Goal: Task Accomplishment & Management: Use online tool/utility

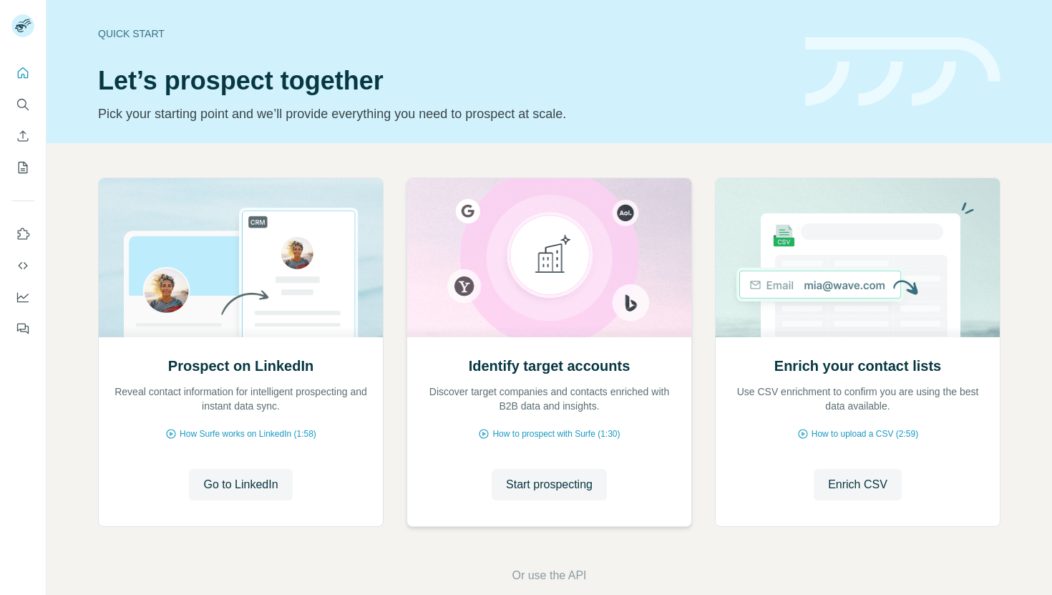
drag, startPoint x: 540, startPoint y: 487, endPoint x: 530, endPoint y: 465, distance: 24.3
click at [540, 487] on span "Start prospecting" at bounding box center [549, 484] width 87 height 17
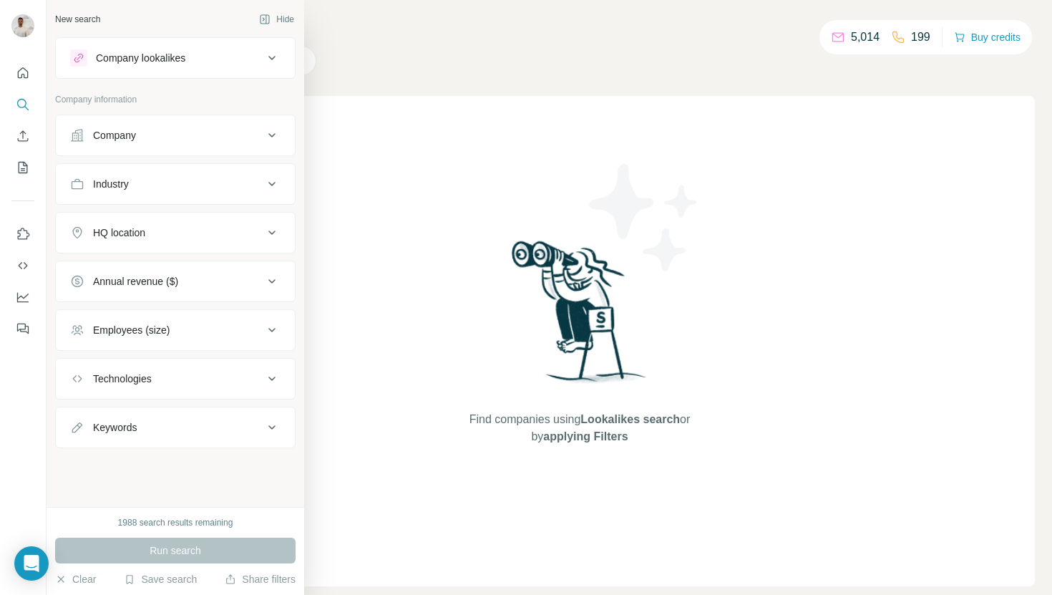
drag, startPoint x: 166, startPoint y: 132, endPoint x: 167, endPoint y: 150, distance: 17.9
click at [166, 133] on div "Company" at bounding box center [166, 135] width 193 height 14
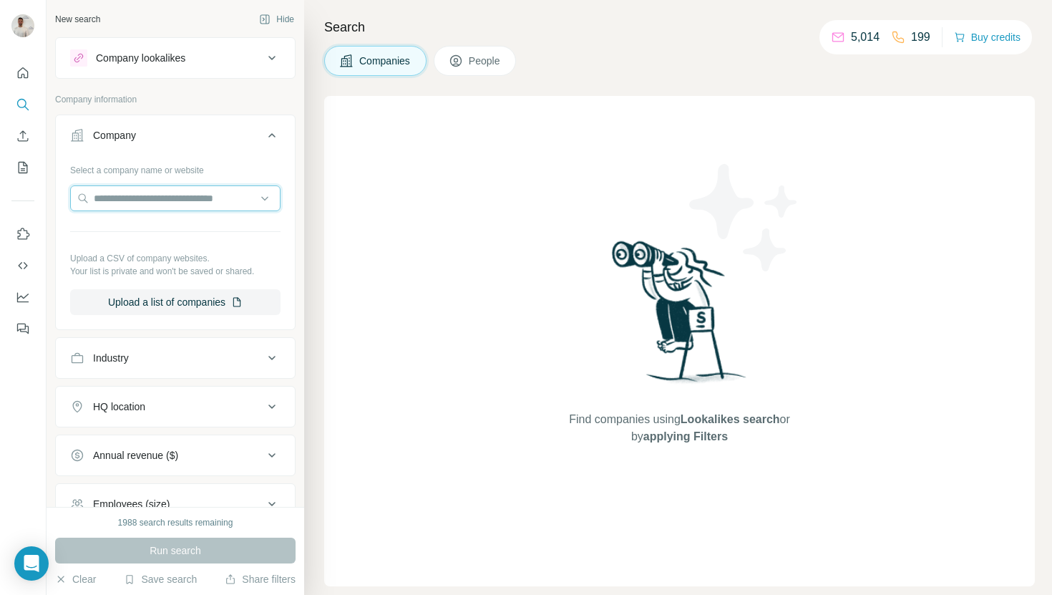
drag, startPoint x: 152, startPoint y: 197, endPoint x: 245, endPoint y: 16, distance: 203.2
click at [152, 196] on input "text" at bounding box center [175, 198] width 210 height 26
paste input "**********"
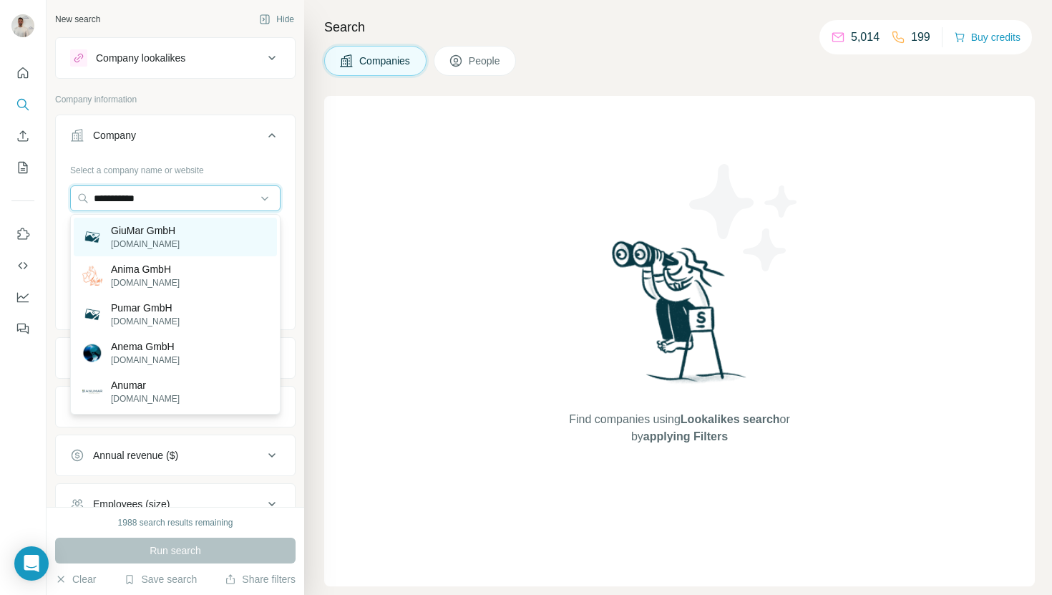
type input "**********"
click at [177, 234] on p "GiuMar GmbH" at bounding box center [145, 230] width 69 height 14
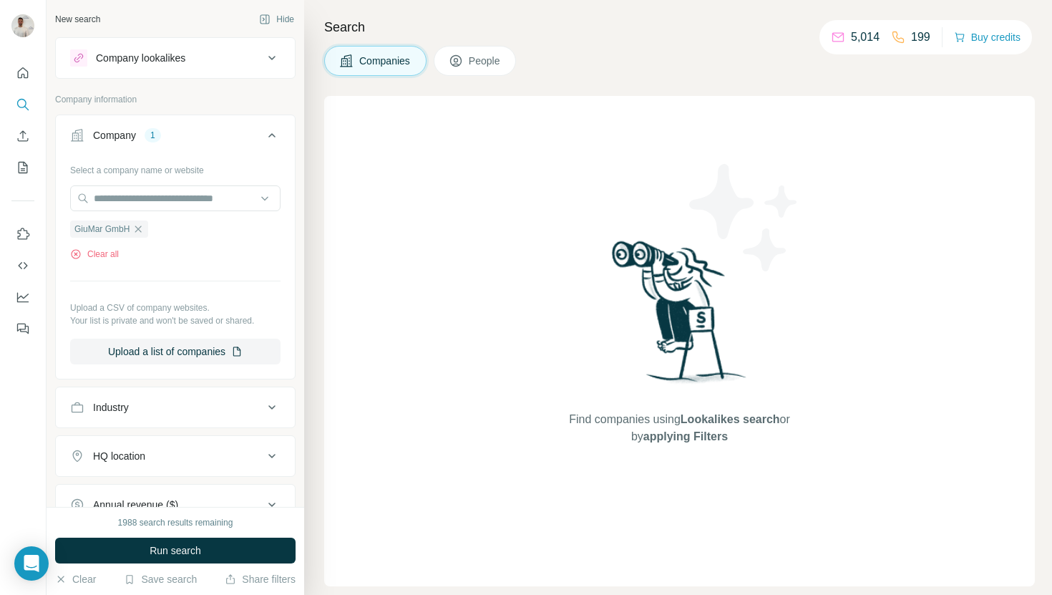
click at [142, 234] on icon "button" at bounding box center [137, 228] width 11 height 11
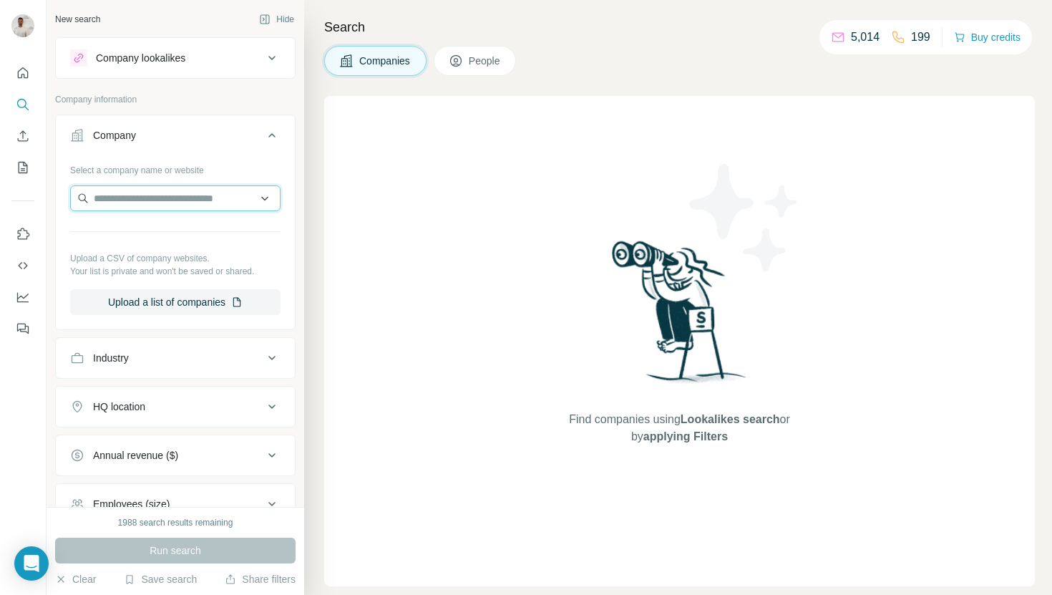
click at [147, 199] on input "text" at bounding box center [175, 198] width 210 height 26
paste input "**********"
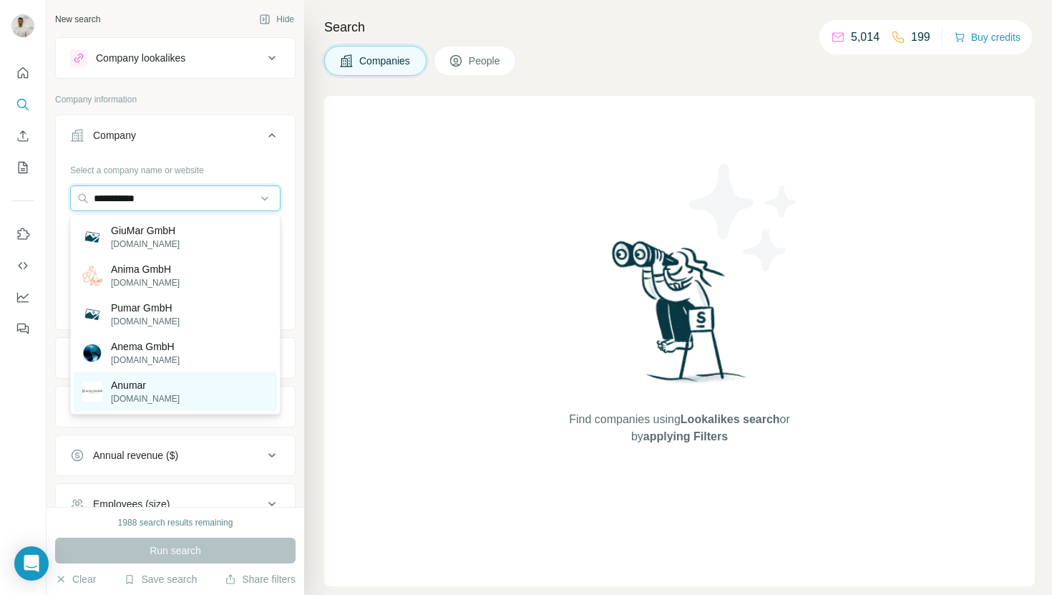
type input "**********"
click at [185, 389] on div "Anumar [DOMAIN_NAME]" at bounding box center [175, 391] width 203 height 39
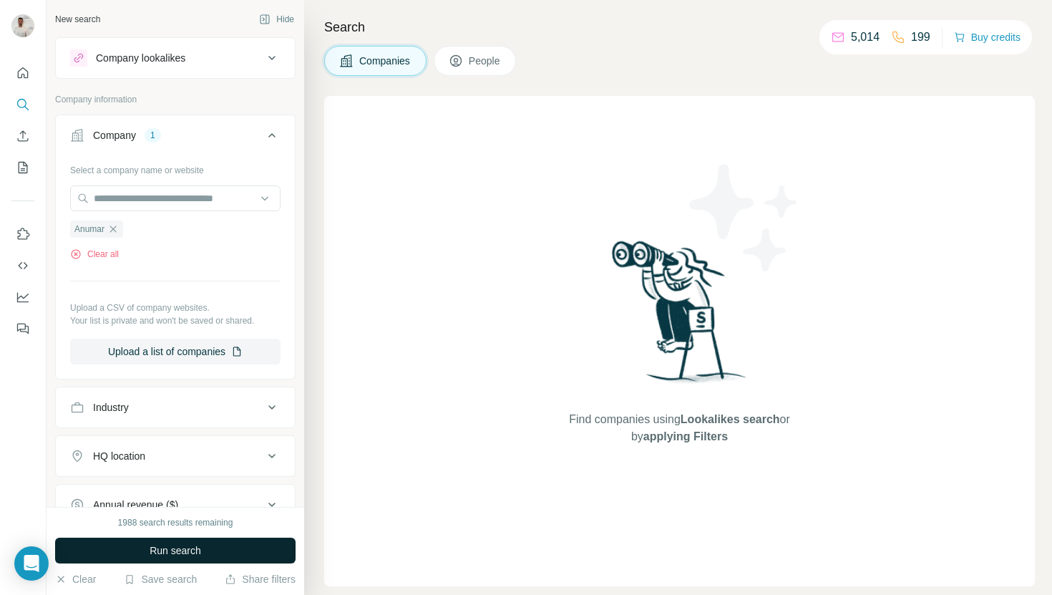
click at [223, 546] on button "Run search" at bounding box center [175, 550] width 240 height 26
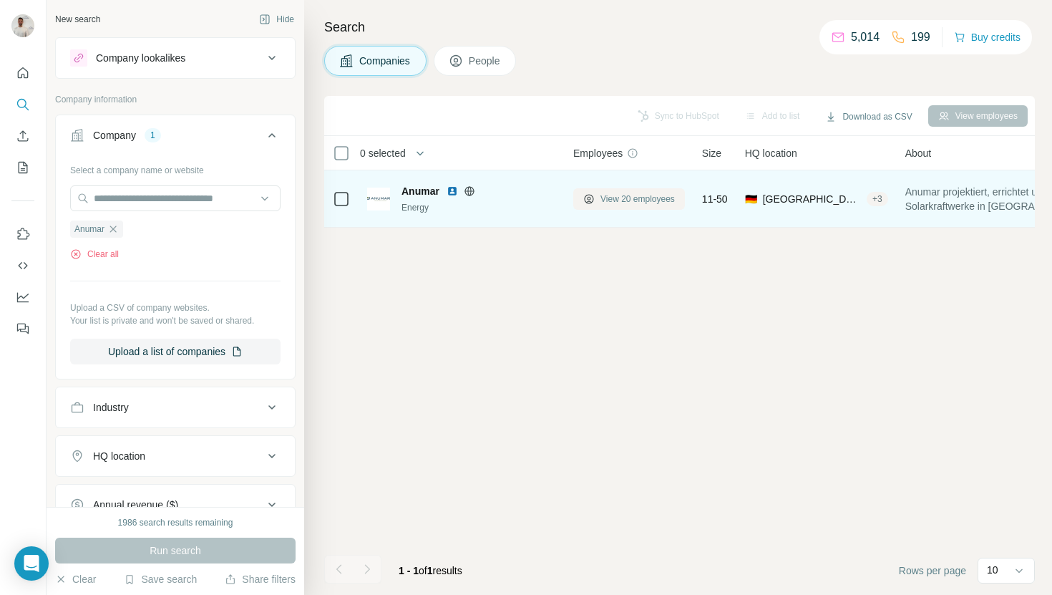
click at [637, 195] on span "View 20 employees" at bounding box center [637, 199] width 74 height 13
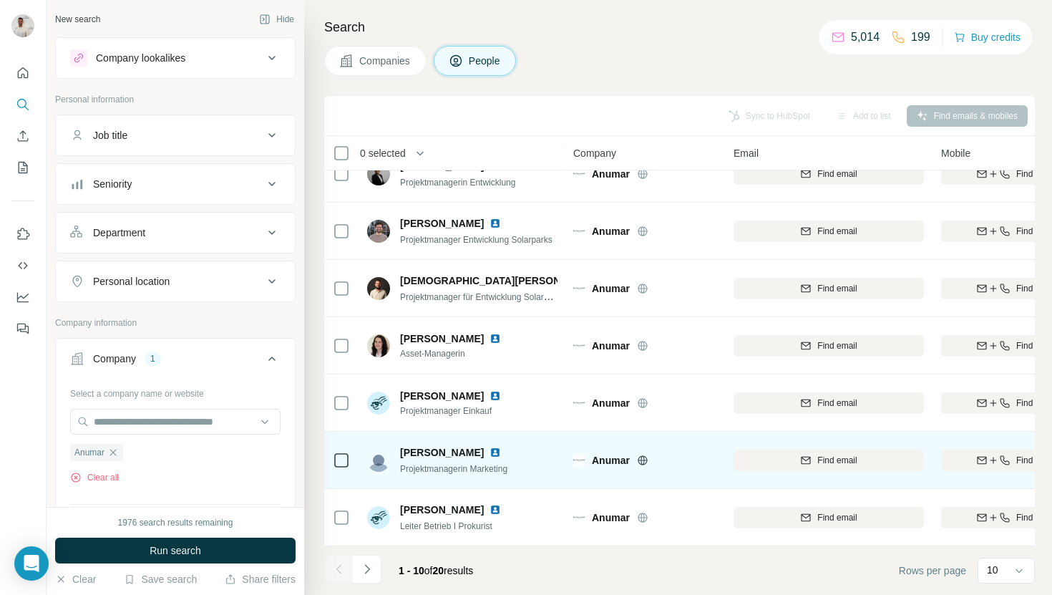
scroll to position [194, 0]
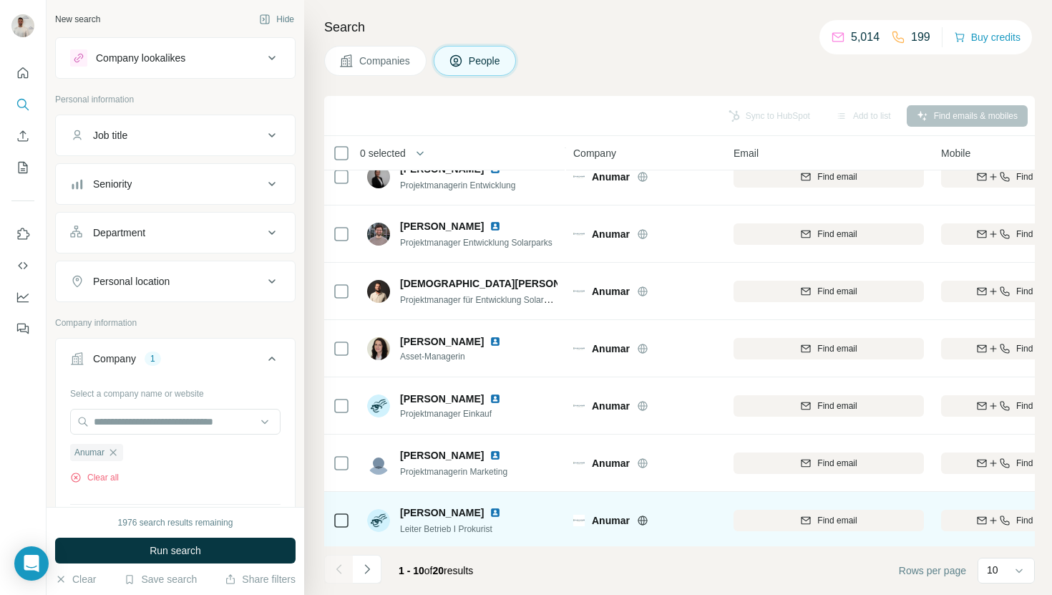
click at [490, 514] on img at bounding box center [495, 512] width 11 height 11
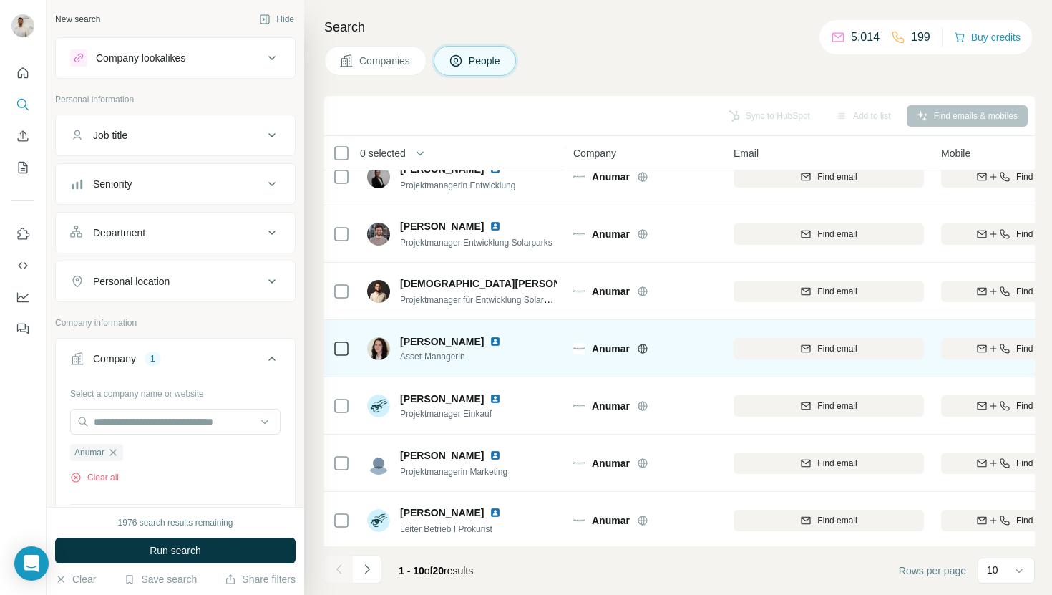
scroll to position [197, 0]
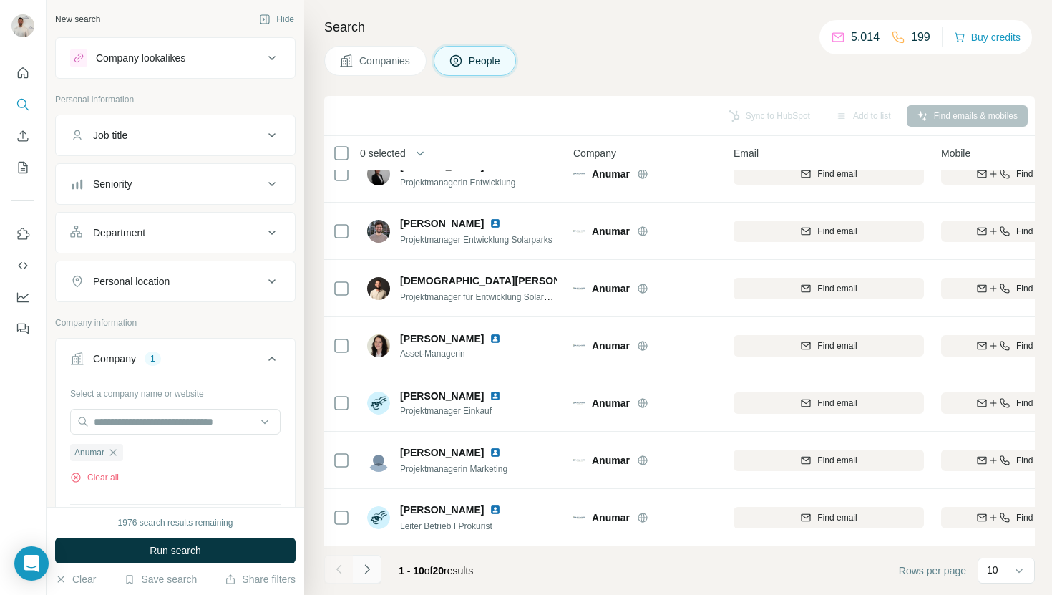
click at [370, 565] on icon "Navigate to next page" at bounding box center [367, 569] width 14 height 14
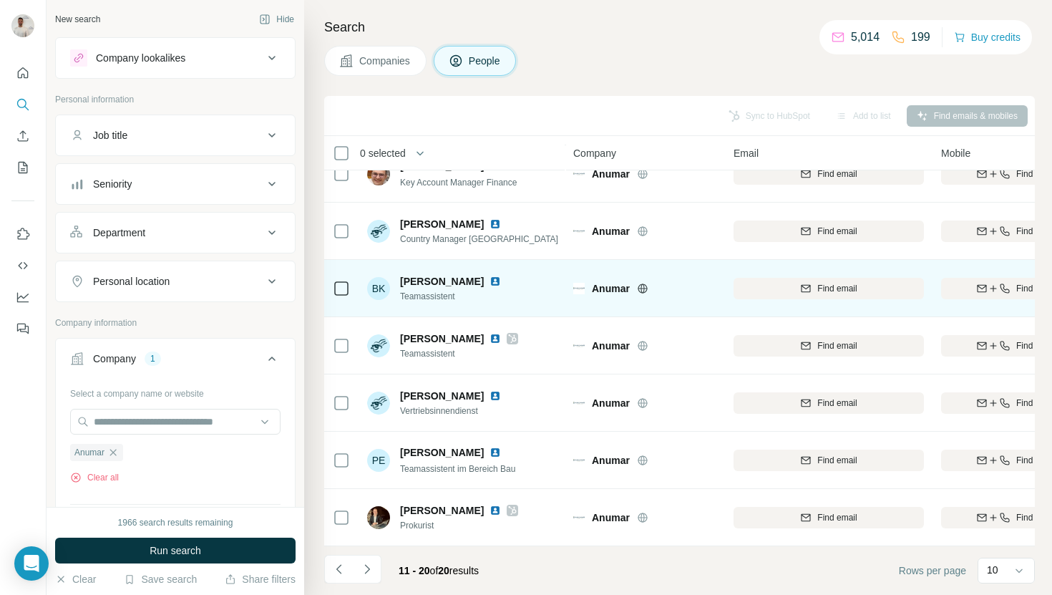
click at [497, 282] on img at bounding box center [495, 281] width 11 height 11
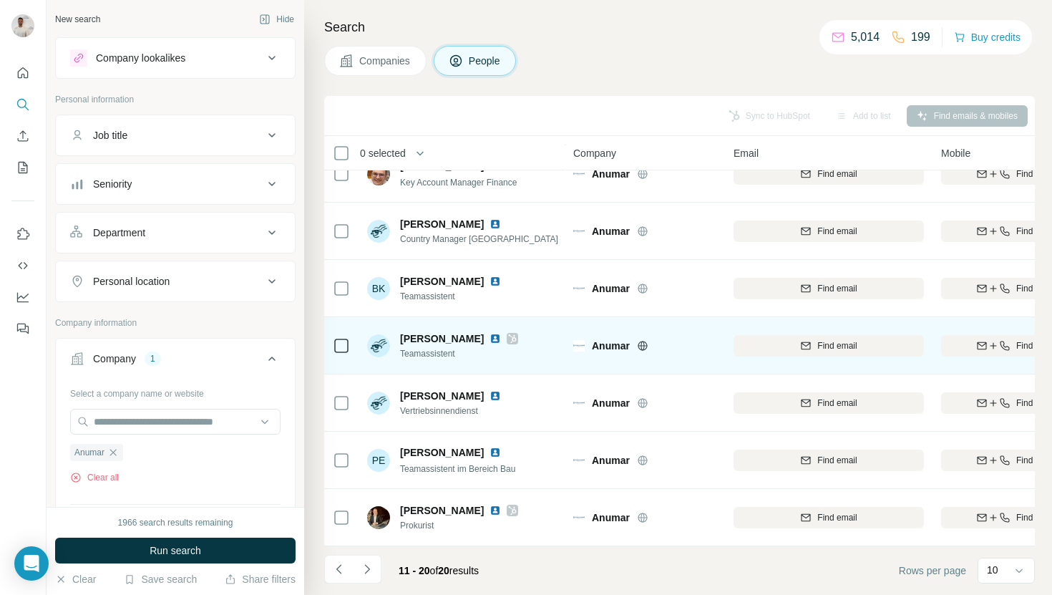
click at [508, 339] on icon at bounding box center [512, 338] width 9 height 11
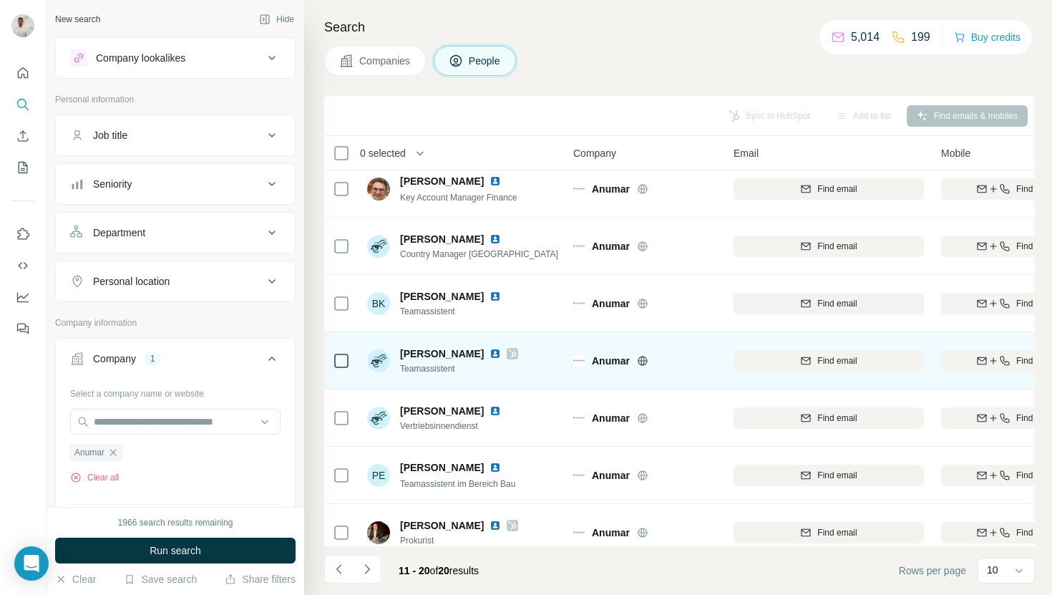
scroll to position [177, 0]
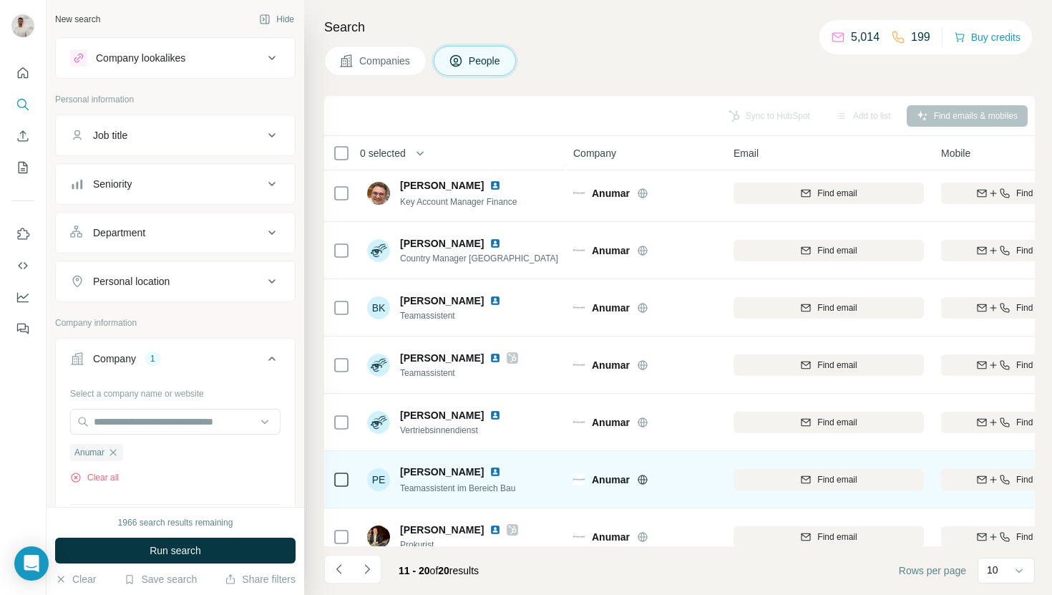
click at [490, 471] on img at bounding box center [495, 471] width 11 height 11
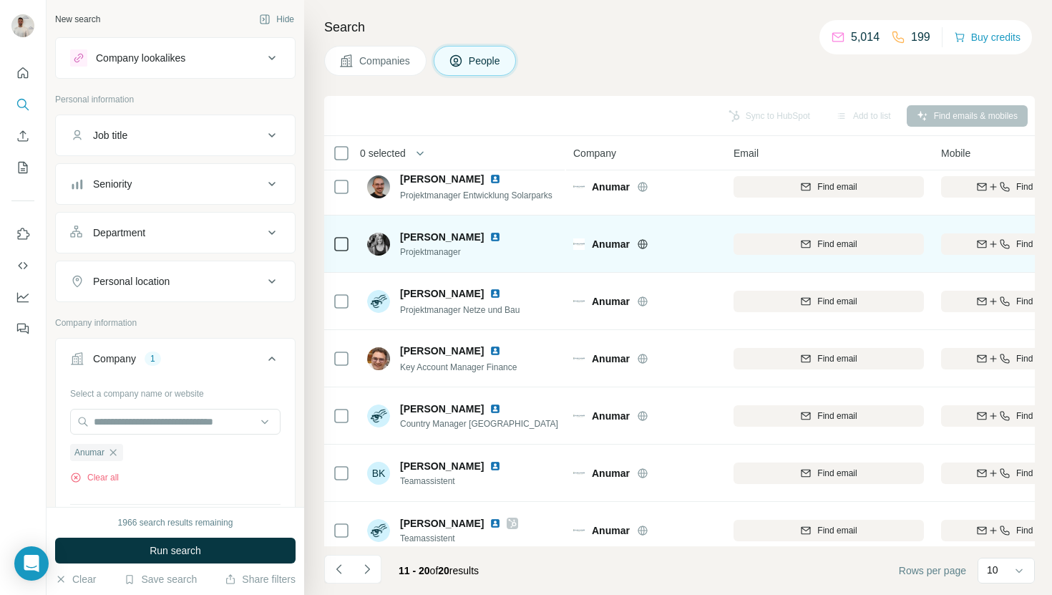
scroll to position [0, 0]
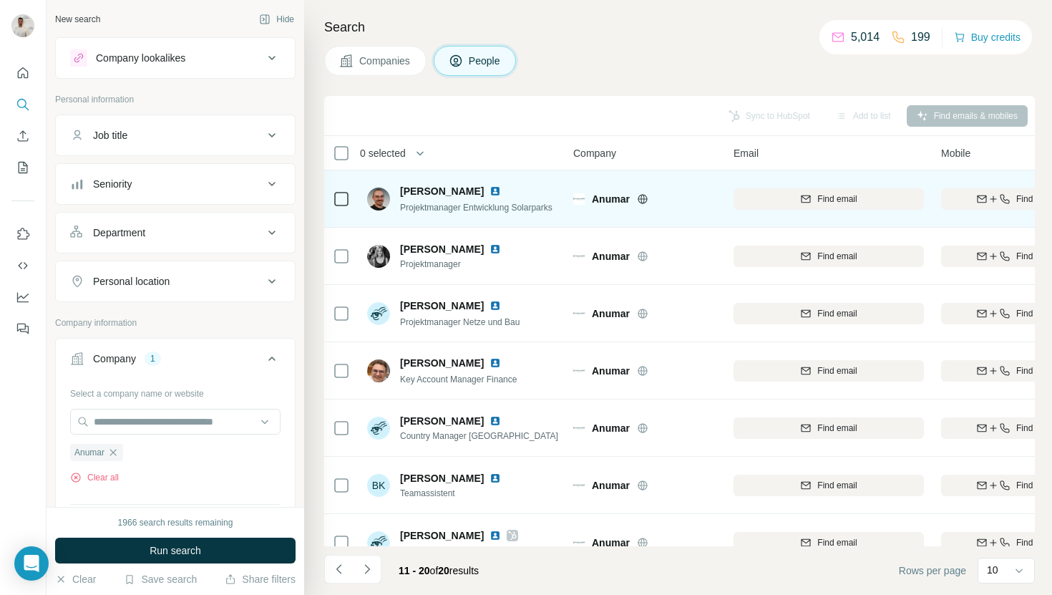
click at [490, 190] on img at bounding box center [495, 190] width 11 height 11
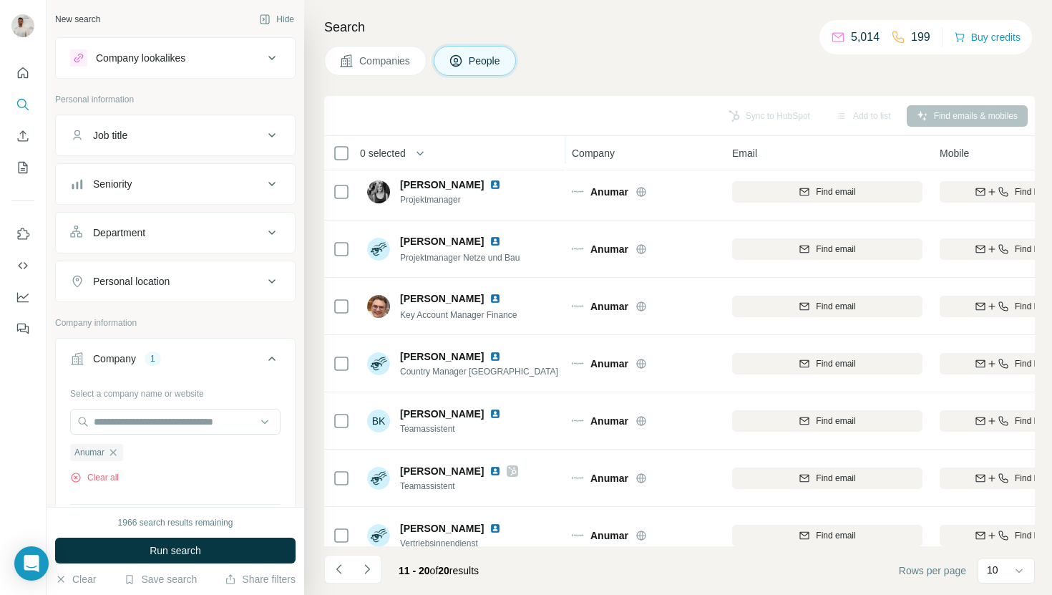
scroll to position [0, 1]
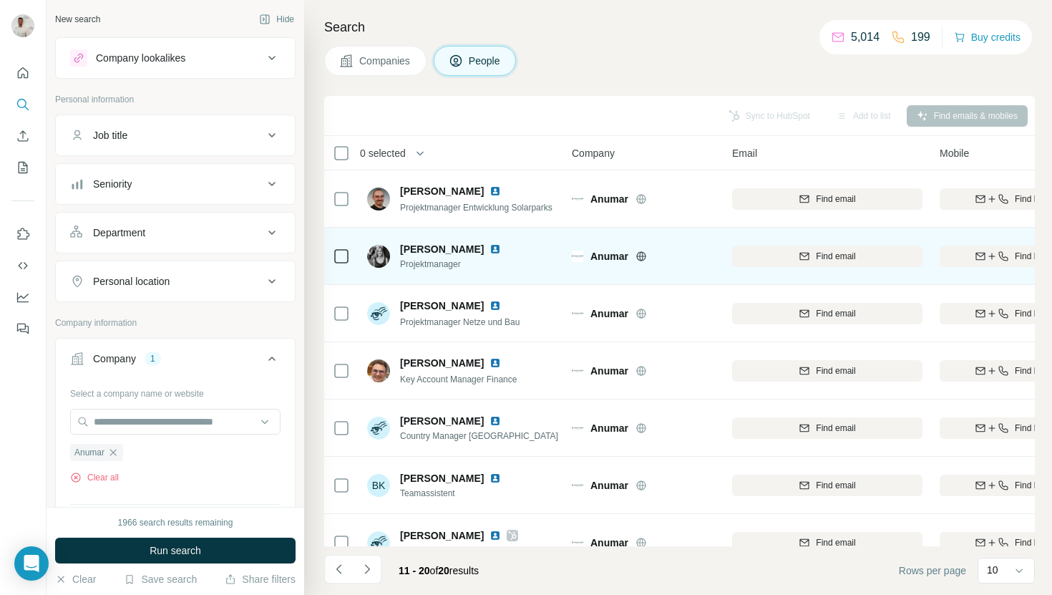
click at [490, 247] on img at bounding box center [495, 248] width 11 height 11
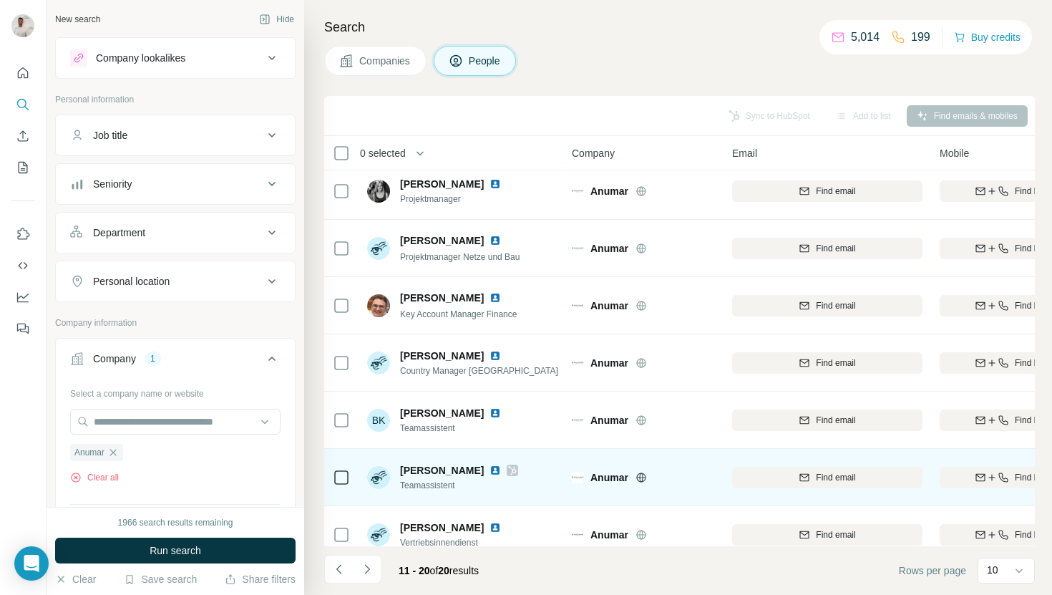
scroll to position [138, 1]
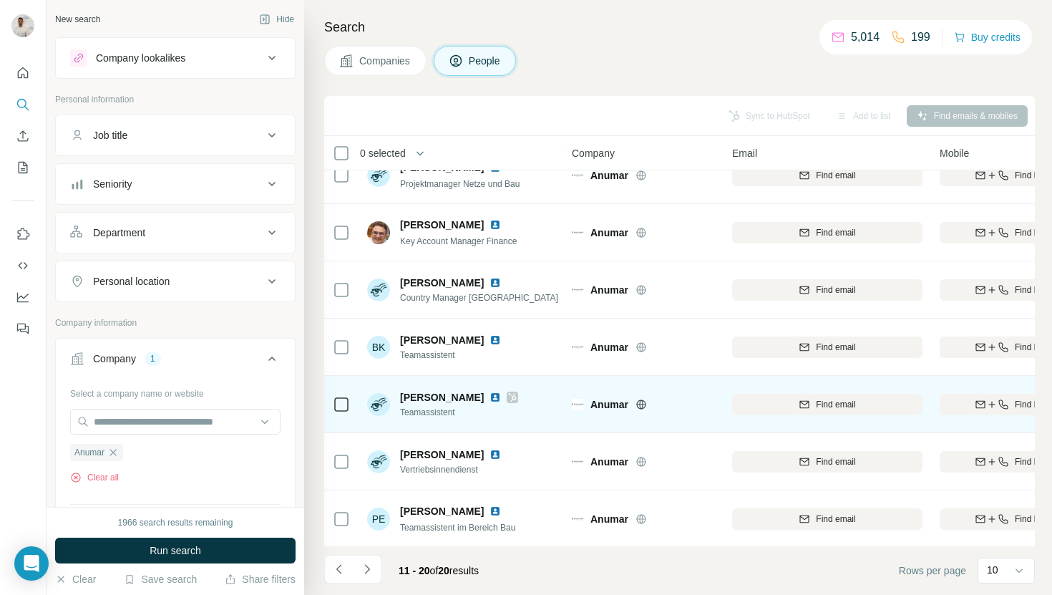
click at [490, 396] on img at bounding box center [495, 396] width 11 height 11
